Goal: Information Seeking & Learning: Learn about a topic

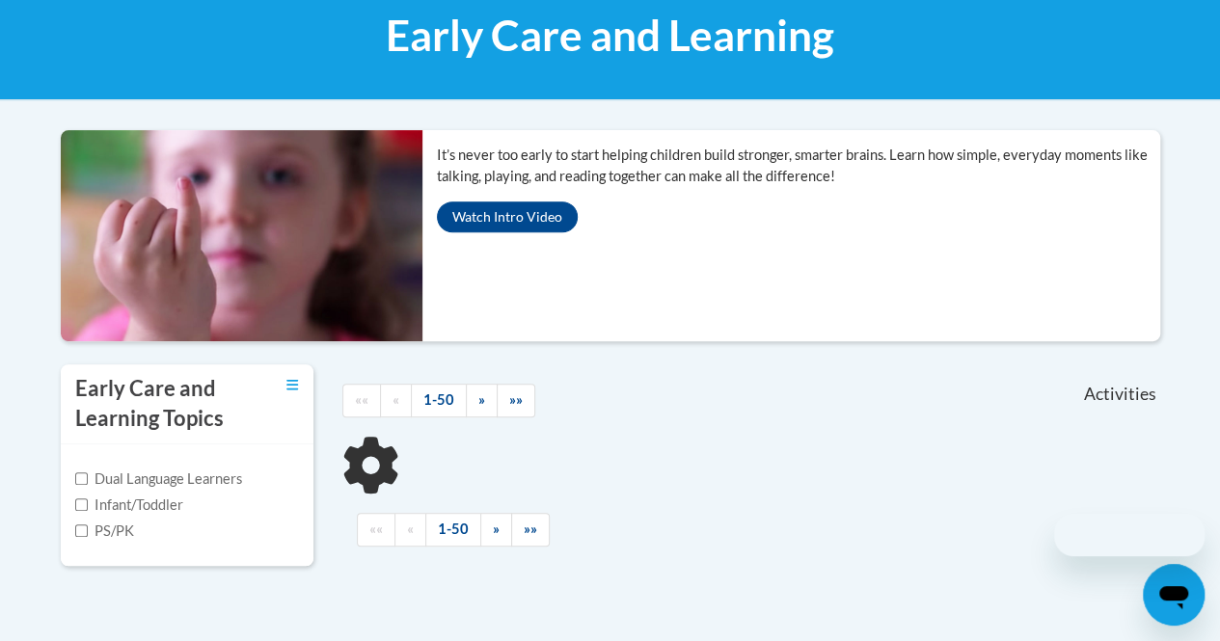
scroll to position [353, 0]
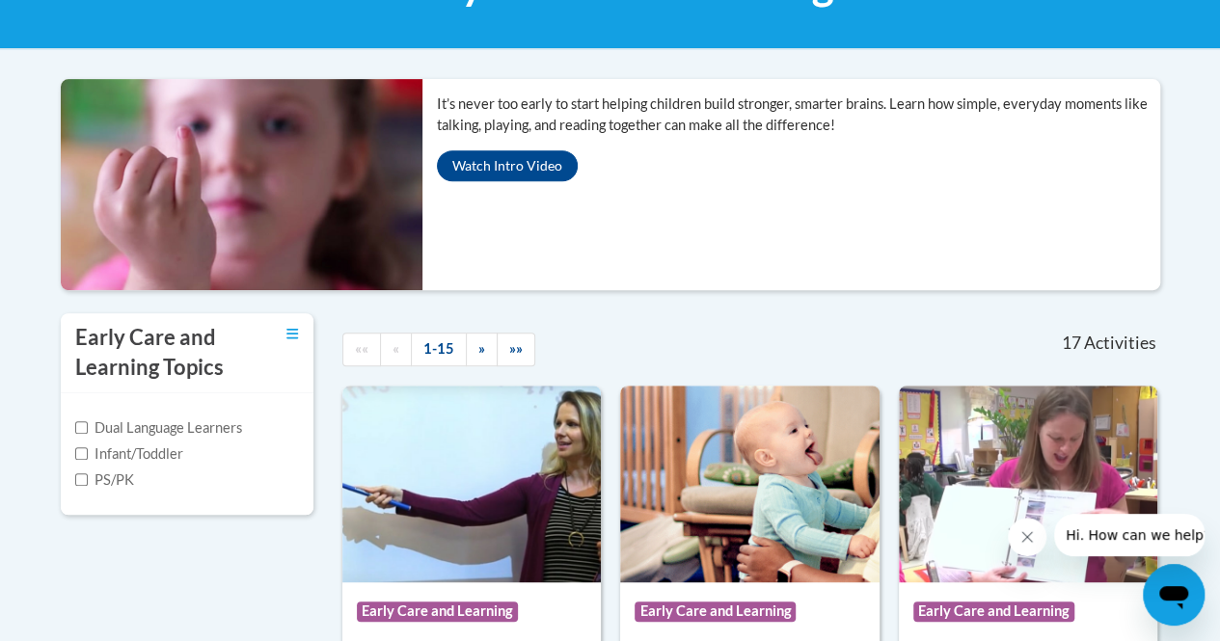
click at [141, 447] on label "Infant/Toddler" at bounding box center [129, 454] width 108 height 21
click at [88, 448] on input "Infant/Toddler" at bounding box center [81, 454] width 13 height 13
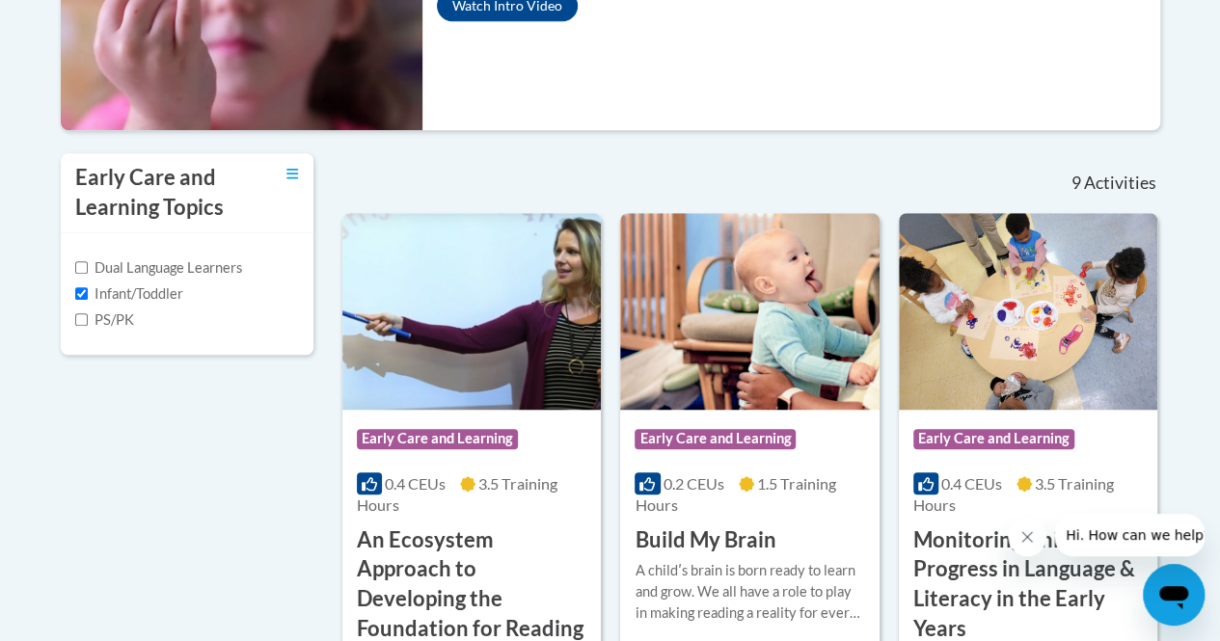
scroll to position [512, 0]
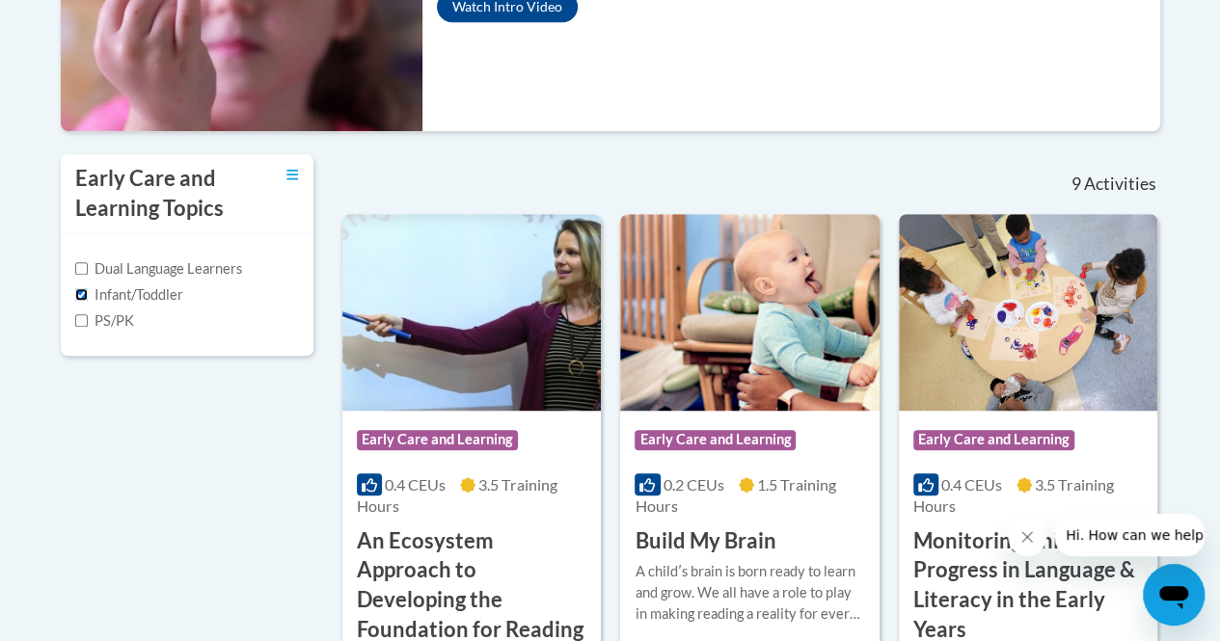
click at [78, 298] on input "Infant/Toddler" at bounding box center [81, 294] width 13 height 13
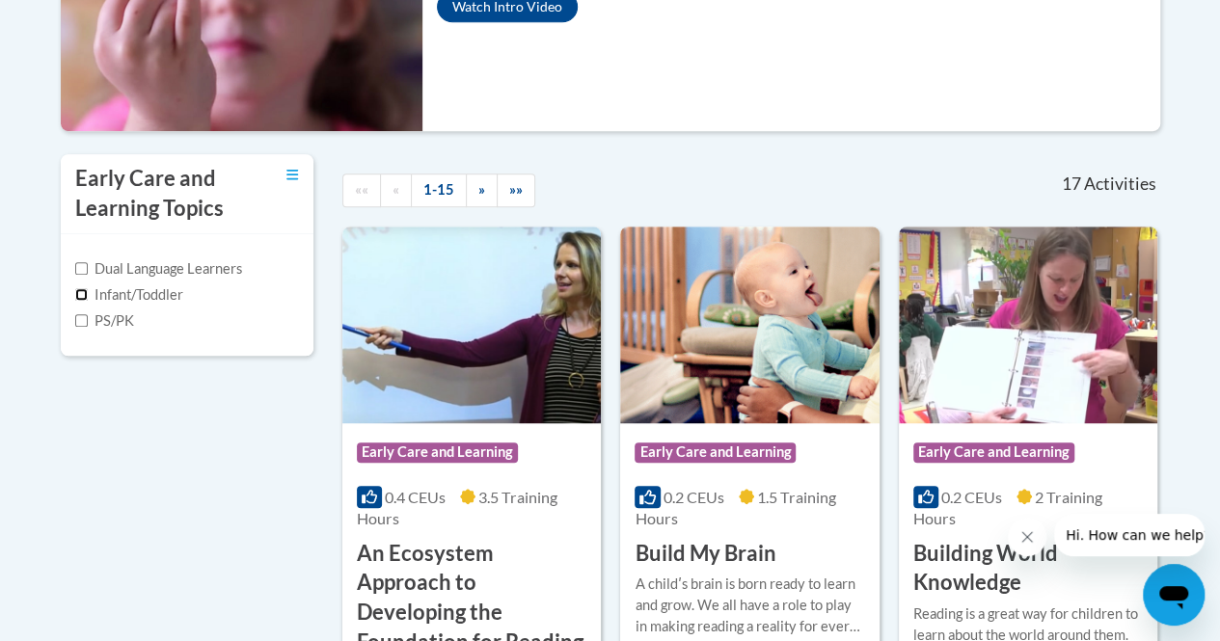
click at [78, 298] on input "Infant/Toddler" at bounding box center [81, 294] width 13 height 13
checkbox input "true"
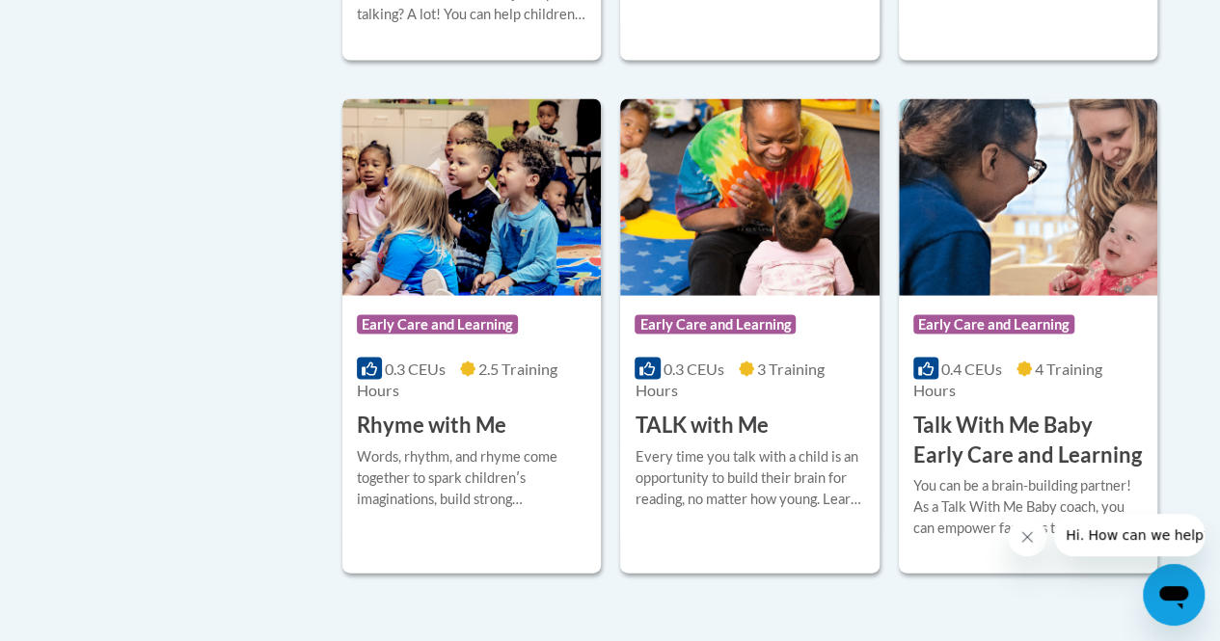
scroll to position [1779, 0]
